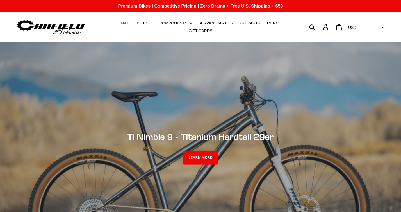
click at [178, 23] on span "COMPONENTS" at bounding box center [173, 23] width 28 height 5
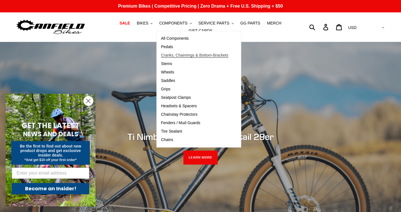
click at [180, 55] on span "Cranks, Chainrings & Bottom-Brackets" at bounding box center [194, 55] width 67 height 5
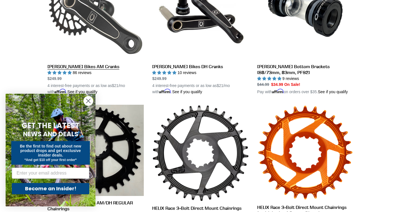
scroll to position [204, 0]
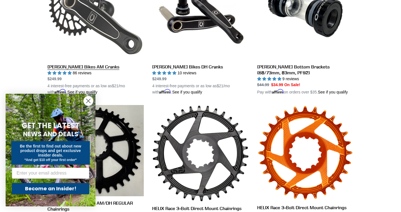
click at [78, 66] on link "[PERSON_NAME] Bikes AM Cranks" at bounding box center [95, 29] width 96 height 132
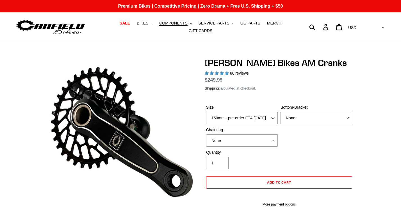
select select "highest-rating"
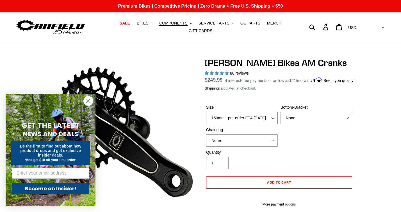
click at [275, 119] on select "150mm - pre-order ETA 9/30/25 155mm - pre-order ETA 9/30/25 160mm - pre-order E…" at bounding box center [242, 118] width 72 height 12
select select "155mm - pre-order ETA 9/30/25"
select select "BSA Threaded 68/73mm"
select select "32t Round (Boost 148)"
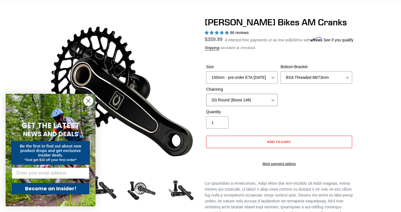
scroll to position [39, 0]
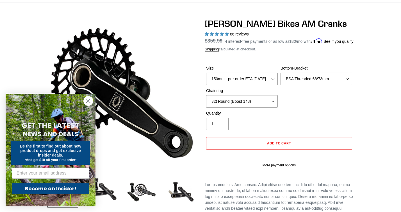
click at [90, 101] on circle "Close dialog" at bounding box center [88, 100] width 9 height 9
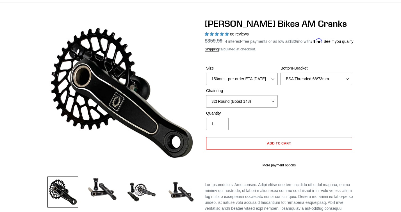
select select "None"
